Goal: Information Seeking & Learning: Find specific fact

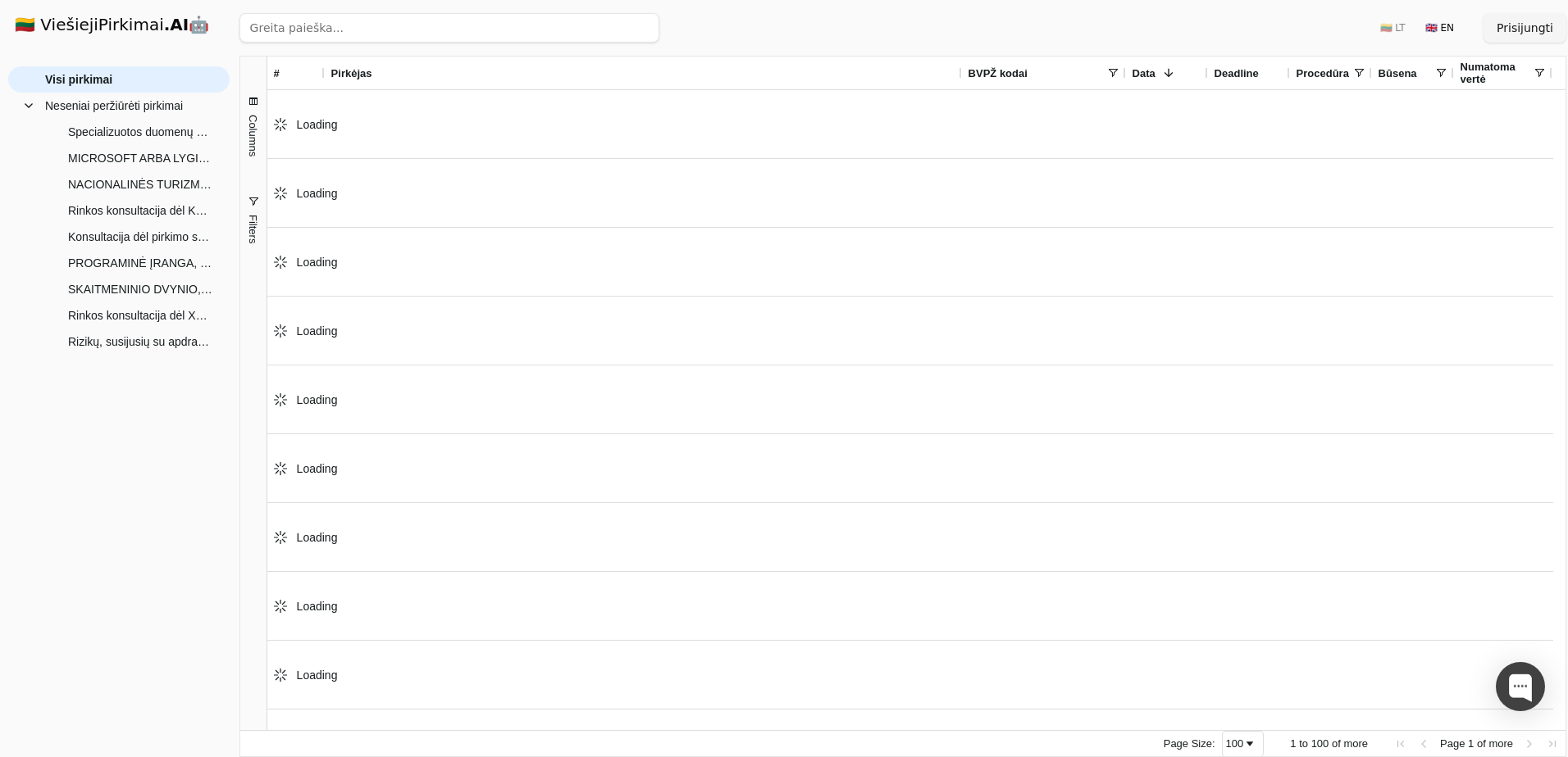
click at [341, 31] on input "search" at bounding box center [449, 28] width 420 height 30
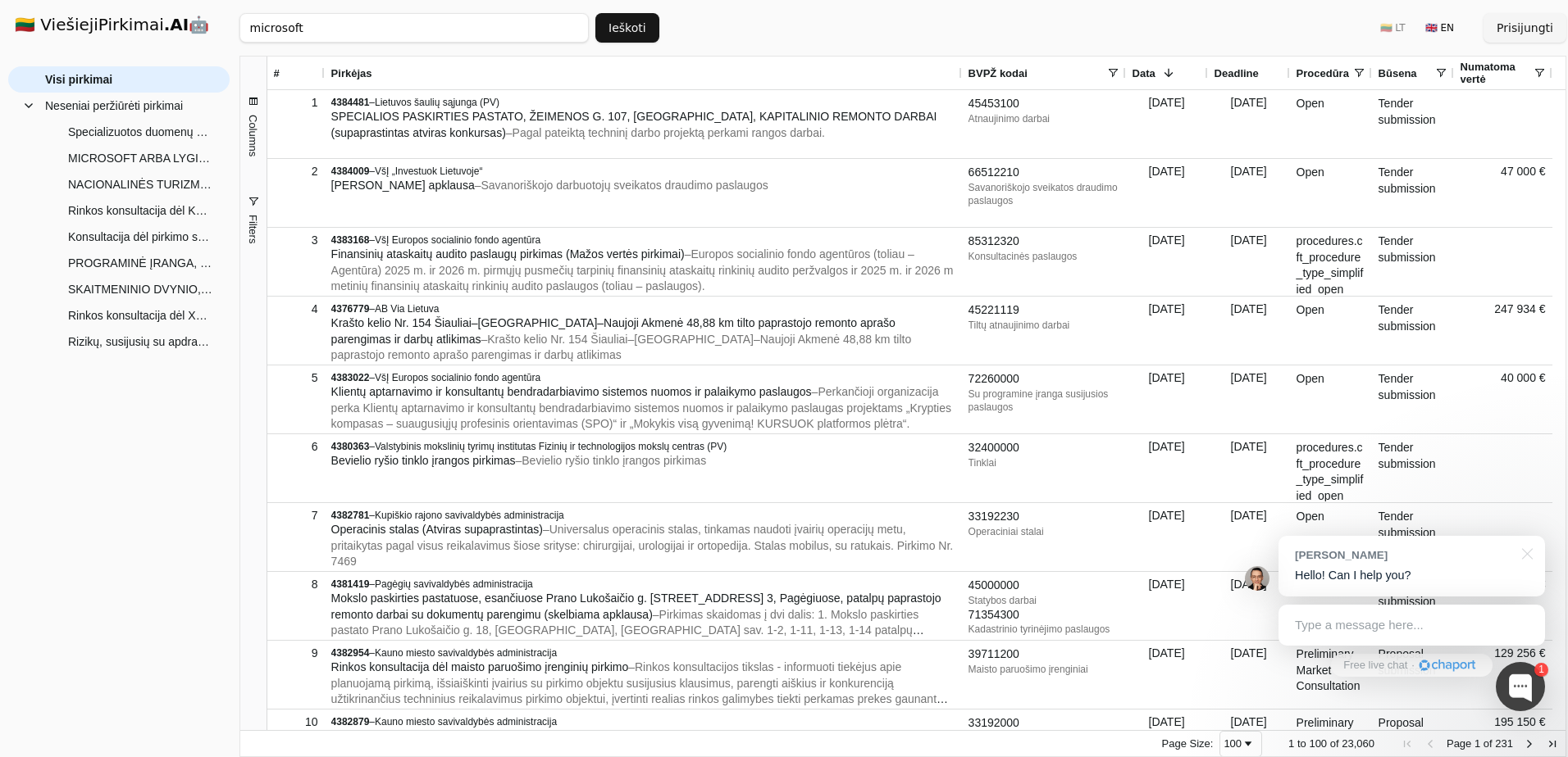
click at [621, 32] on button "Ieškoti" at bounding box center [627, 28] width 64 height 30
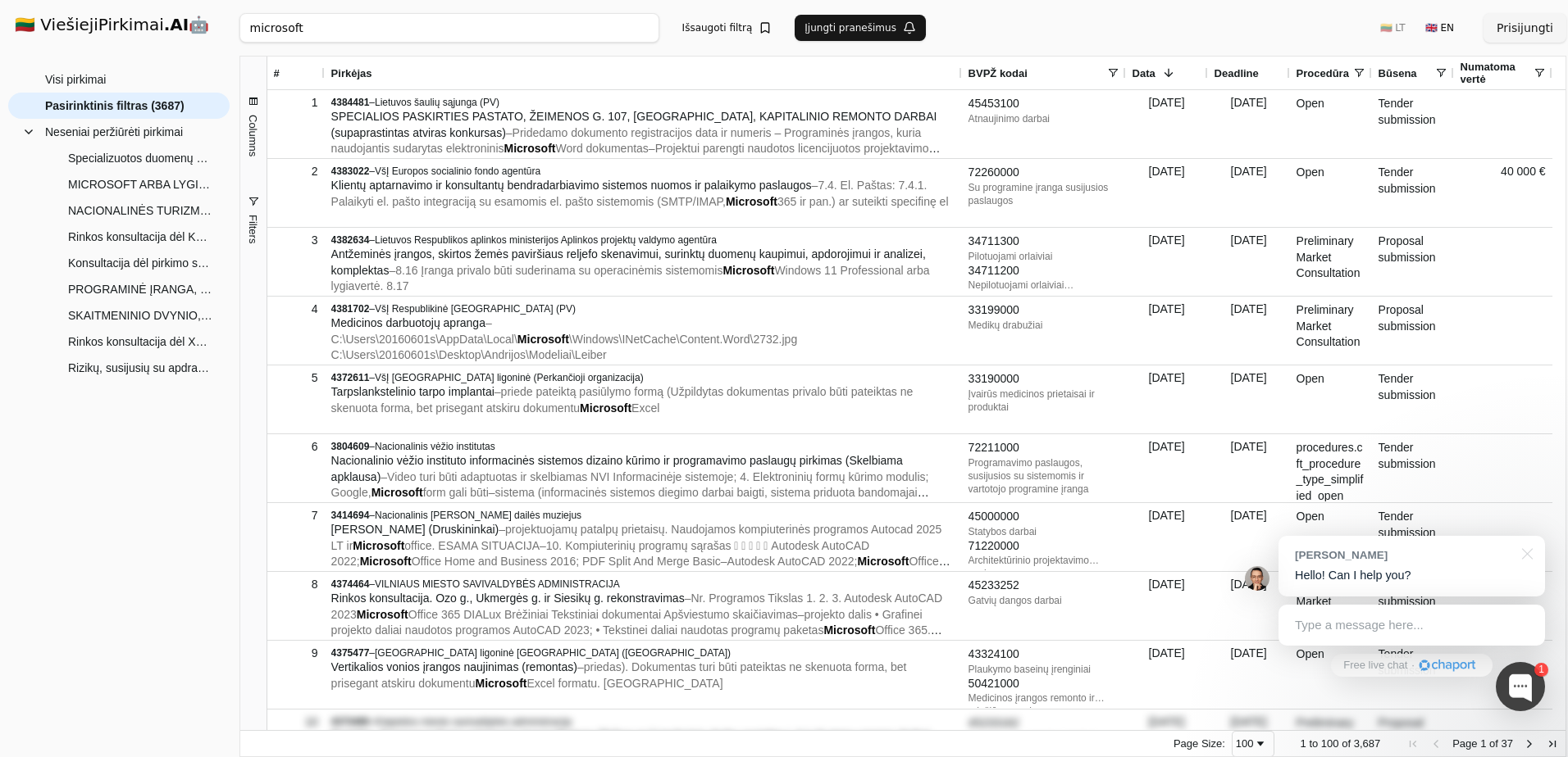
drag, startPoint x: 361, startPoint y: 33, endPoint x: 129, endPoint y: 51, distance: 232.7
click at [129, 51] on div "🇱🇹 ViešiejiPirkimai .AI 🤖 Prisijungti Group Visi pirkimai Neseniai peržiūrėti p…" at bounding box center [784, 378] width 1568 height 757
click at [627, 31] on button "Ieškoti" at bounding box center [627, 28] width 64 height 30
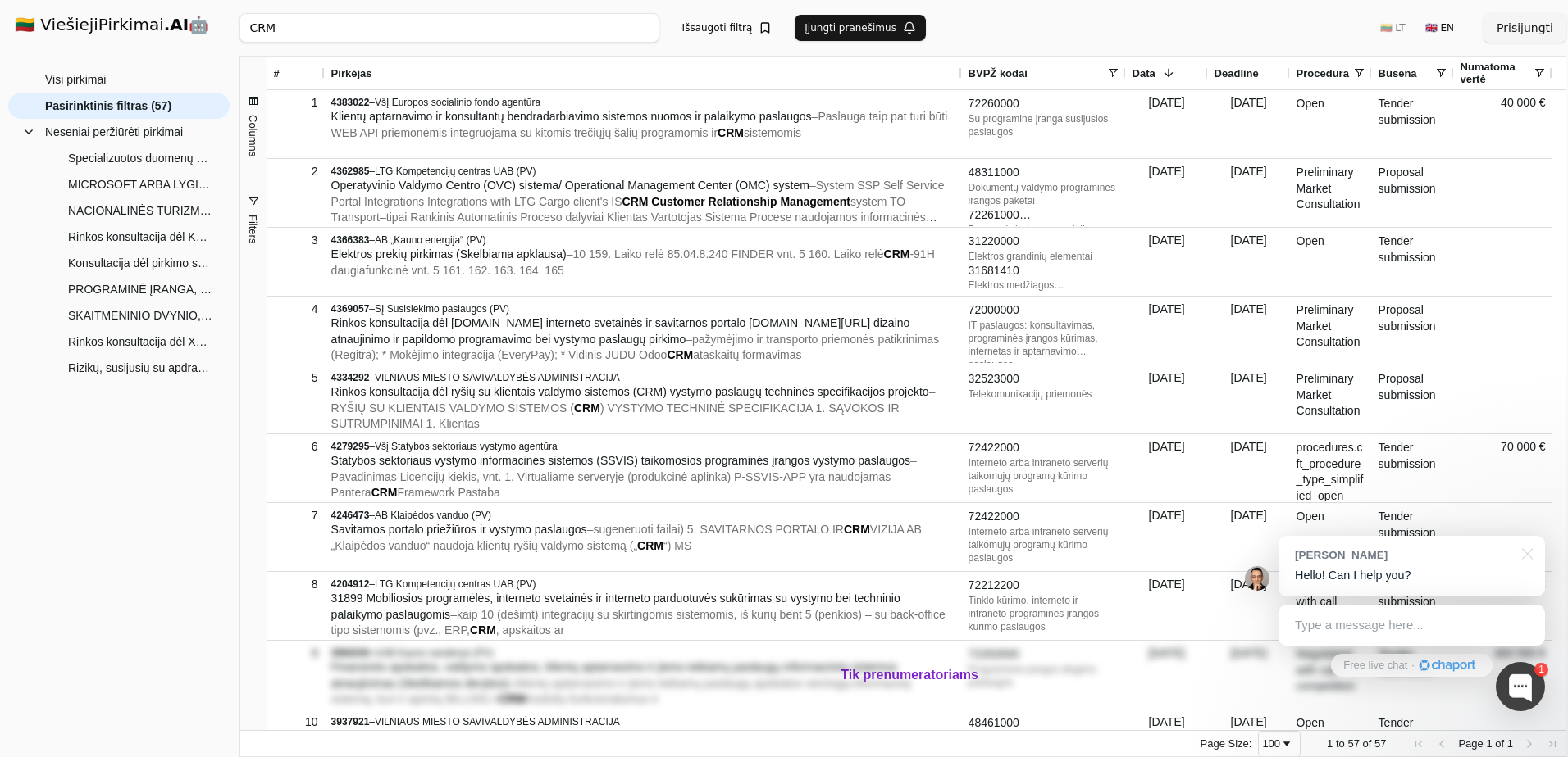
drag, startPoint x: 303, startPoint y: 25, endPoint x: 106, endPoint y: 27, distance: 197.0
click at [137, 23] on div "🇱🇹 ViešiejiPirkimai .AI 🤖 Prisijungti Group Visi pirkimai Neseniai peržiūrėti p…" at bounding box center [784, 378] width 1568 height 757
type input "Salesforce"
click button "Ieškoti" at bounding box center [627, 28] width 64 height 30
